Goal: Find specific page/section

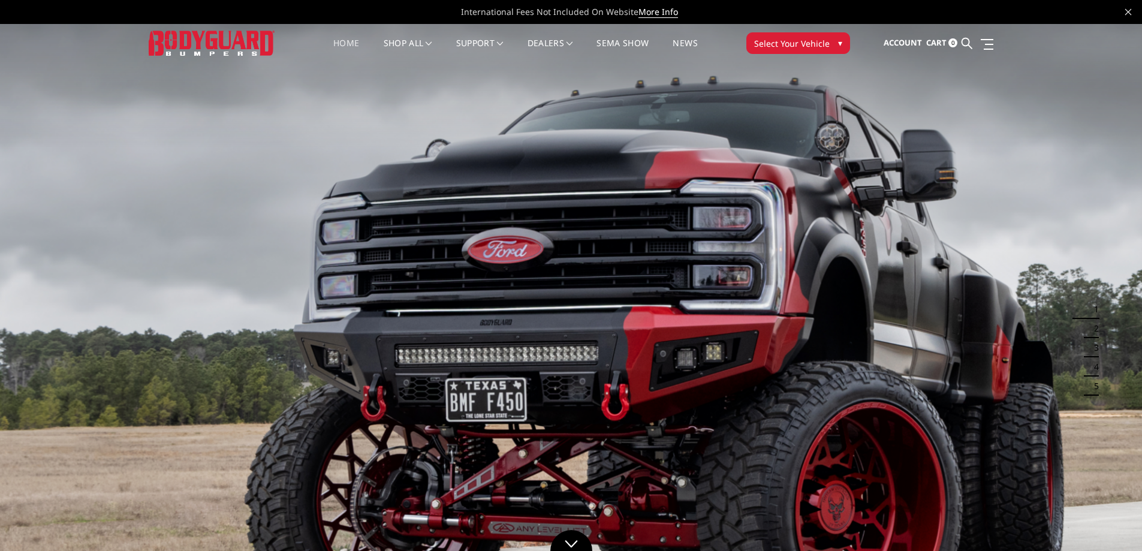
click at [806, 44] on span "Select Your Vehicle" at bounding box center [792, 43] width 76 height 13
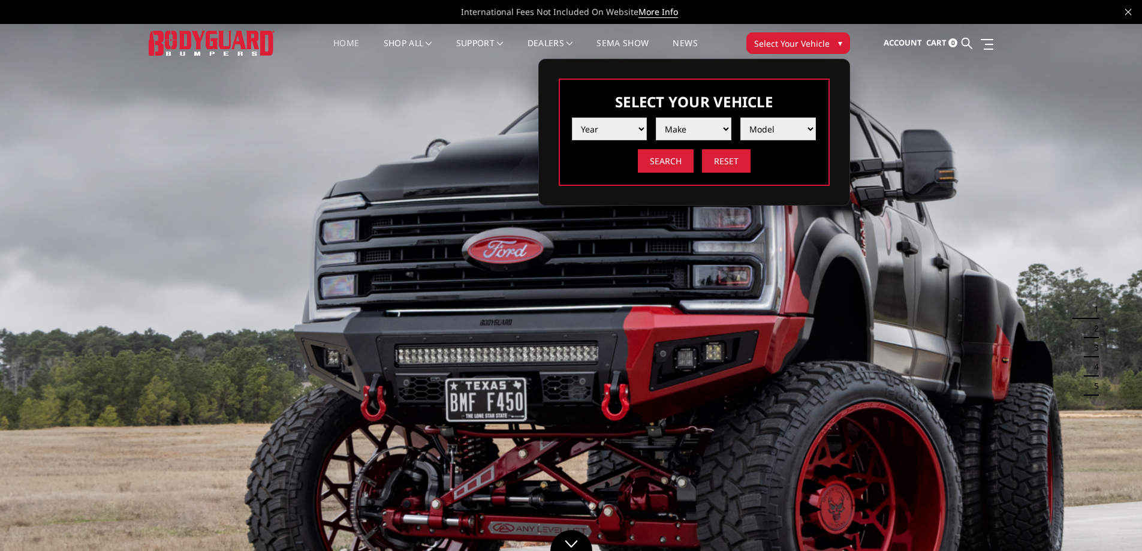
click at [603, 126] on select "Year [DATE] 2024 2023 2022 2021 2020 2019 2018 2017 2016 2015 2014 2013 2012 20…" at bounding box center [610, 129] width 76 height 23
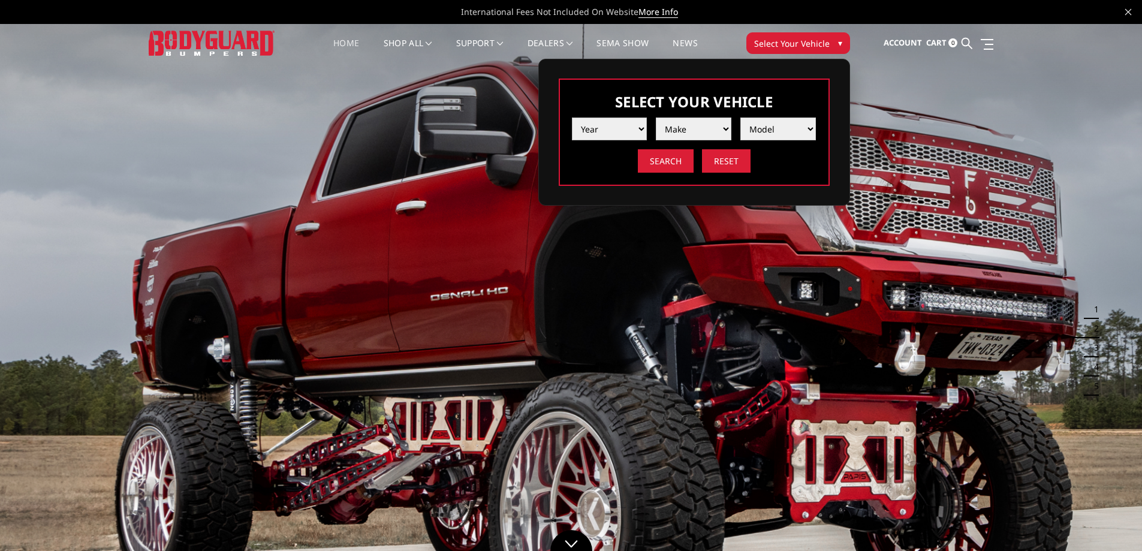
select select "yr_2019"
click at [572, 118] on select "Year [DATE] 2024 2023 2022 2021 2020 2019 2018 2017 2016 2015 2014 2013 2012 20…" at bounding box center [610, 129] width 76 height 23
click at [690, 132] on select "Make Chevrolet Ford GMC Nissan Ram Toyota" at bounding box center [694, 129] width 76 height 23
select select "mk_ram"
click at [656, 118] on select "Make Chevrolet Ford GMC Nissan Ram Toyota" at bounding box center [694, 129] width 76 height 23
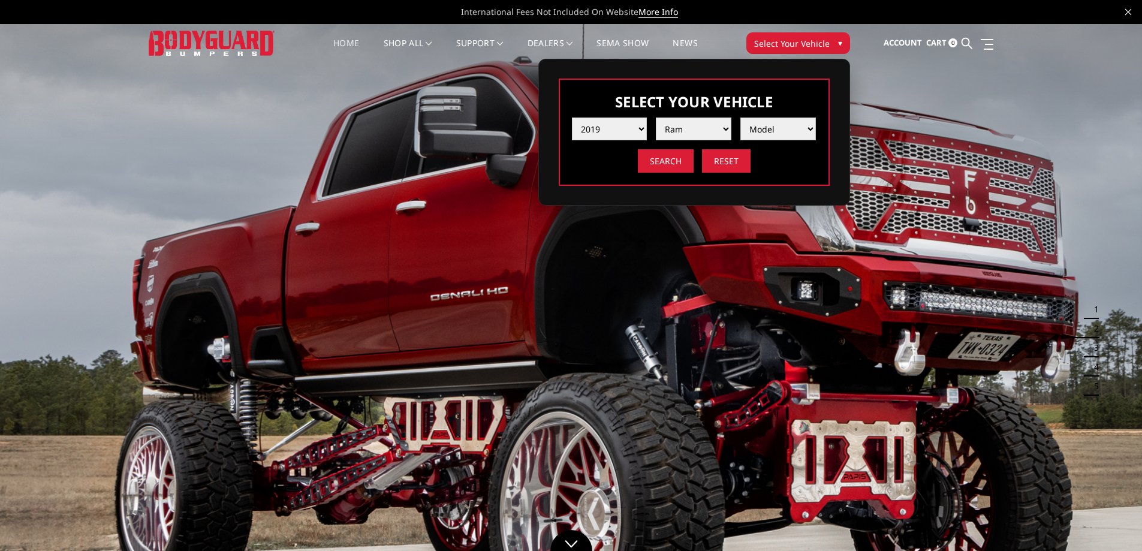
click at [766, 132] on select "Model 1500 6-Lug 1500 Rebel 2500 / 3500 4500 / 5500" at bounding box center [778, 129] width 76 height 23
select select "md_1500-rebel"
click at [740, 118] on select "Model 1500 6-Lug 1500 Rebel 2500 / 3500 4500 / 5500" at bounding box center [778, 129] width 76 height 23
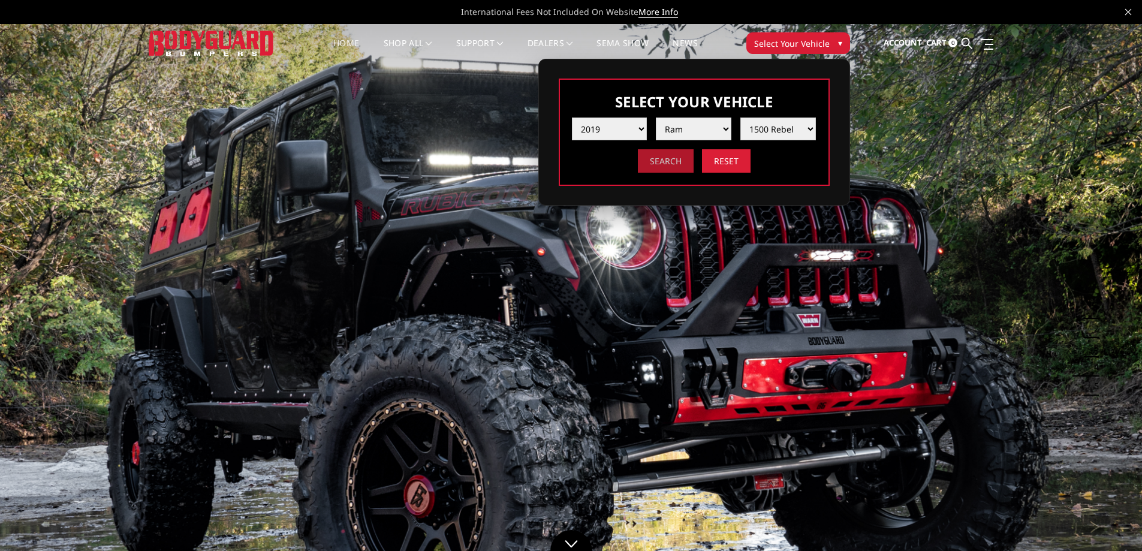
click at [664, 169] on input "Search" at bounding box center [666, 160] width 56 height 23
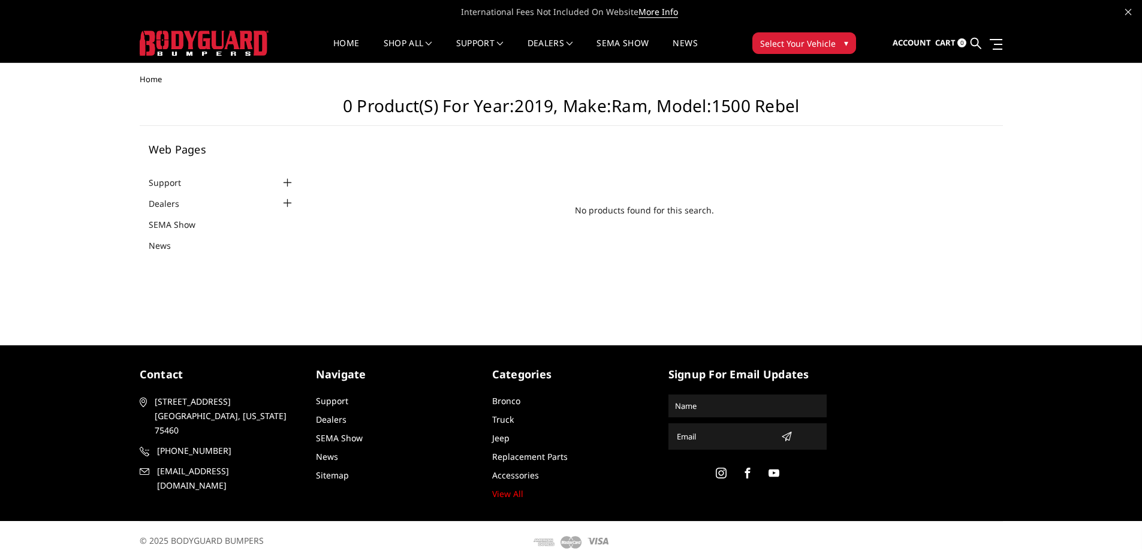
scroll to position [11, 0]
